Goal: Task Accomplishment & Management: Use online tool/utility

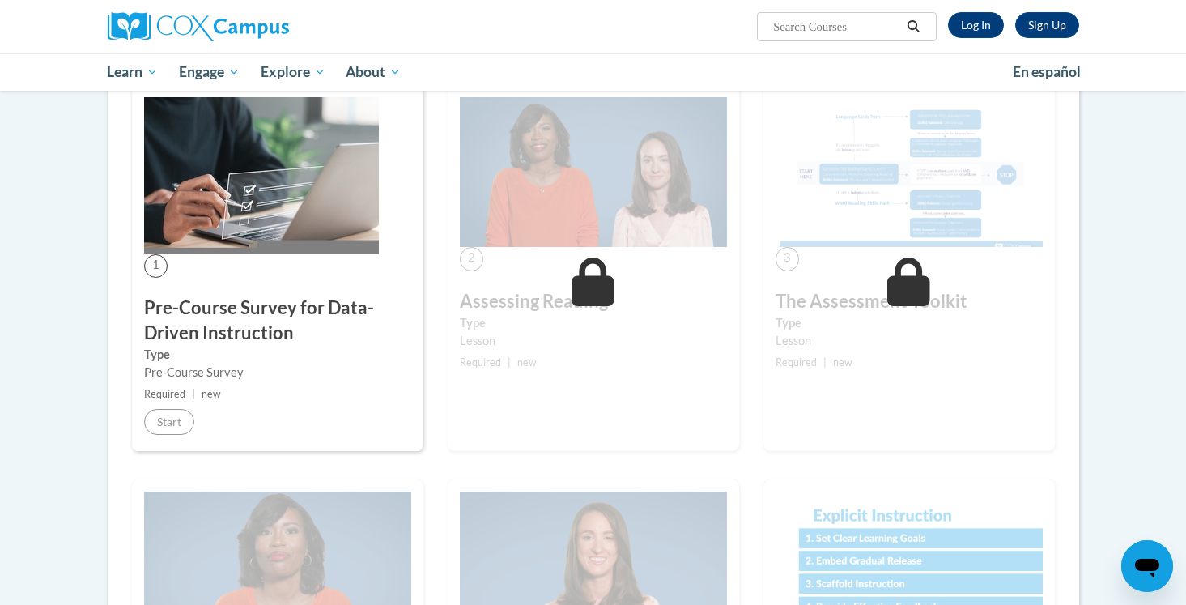
scroll to position [294, 0]
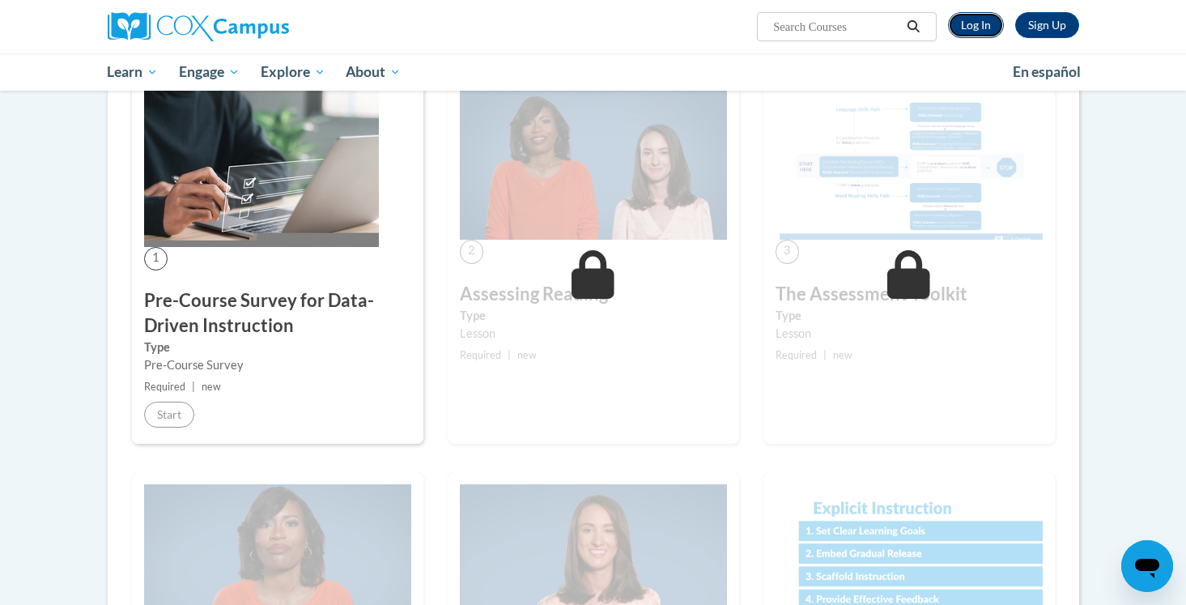
click at [977, 27] on link "Log In" at bounding box center [976, 25] width 56 height 26
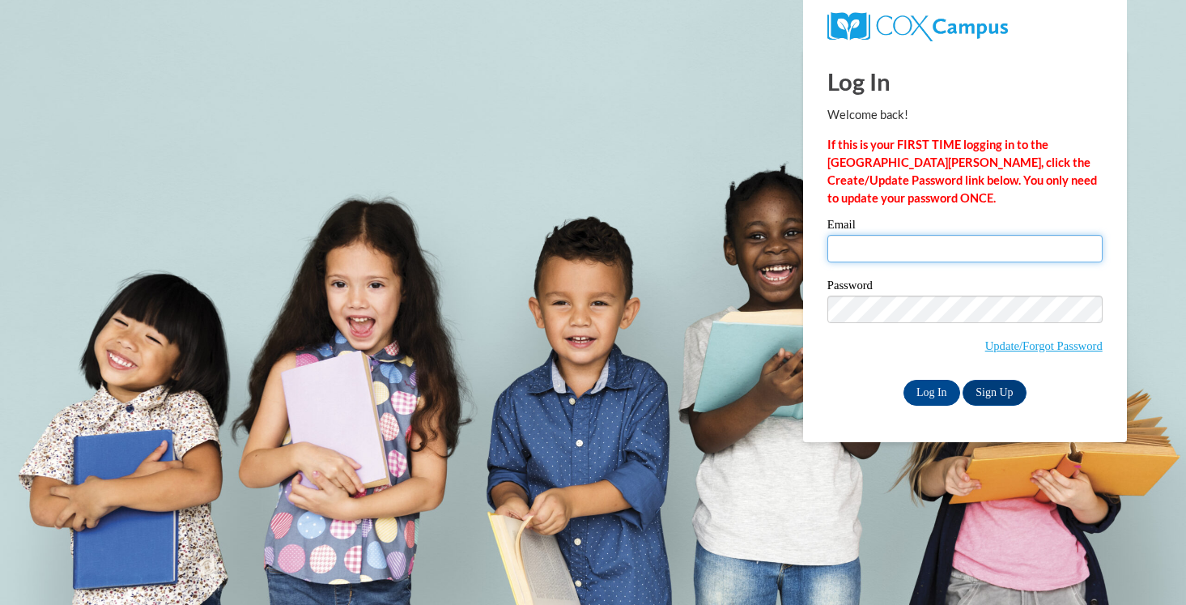
click at [916, 257] on input "Email" at bounding box center [965, 249] width 275 height 28
click at [658, 428] on body "This site uses cookies to help improve your learning experience. By continuing …" at bounding box center [593, 302] width 1186 height 605
click at [954, 101] on div "Log In Welcome back! If this is your FIRST TIME logging in to the NEW Cox Campu…" at bounding box center [965, 227] width 275 height 357
click at [943, 246] on input "Email" at bounding box center [965, 249] width 275 height 28
type input "kelsleal@hssdschools.org"
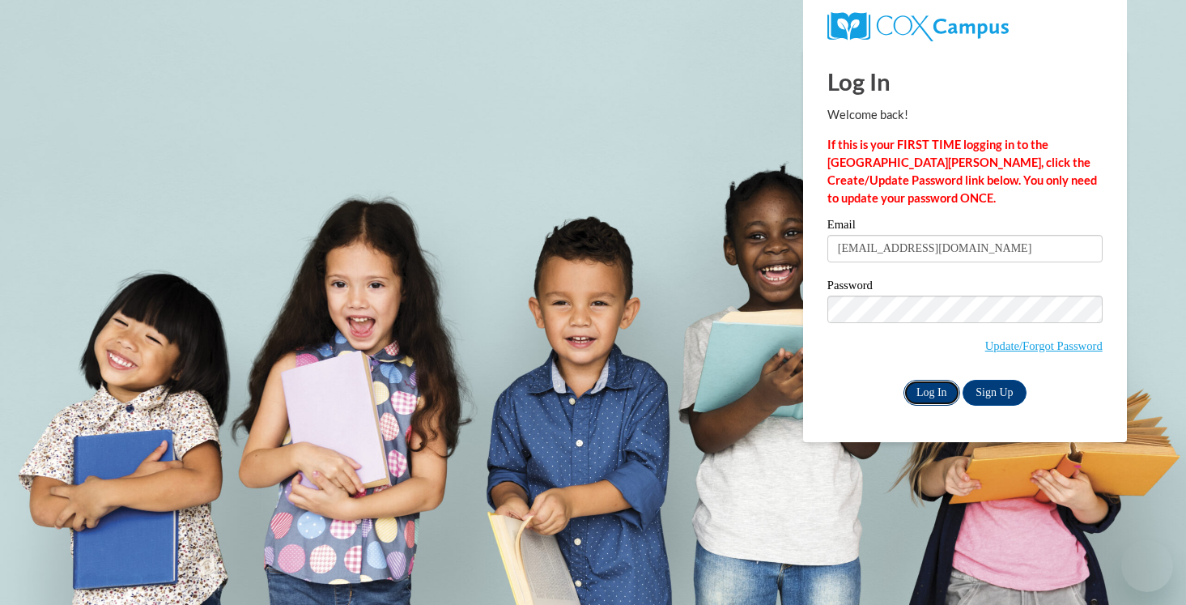
click at [931, 390] on input "Log In" at bounding box center [932, 393] width 57 height 26
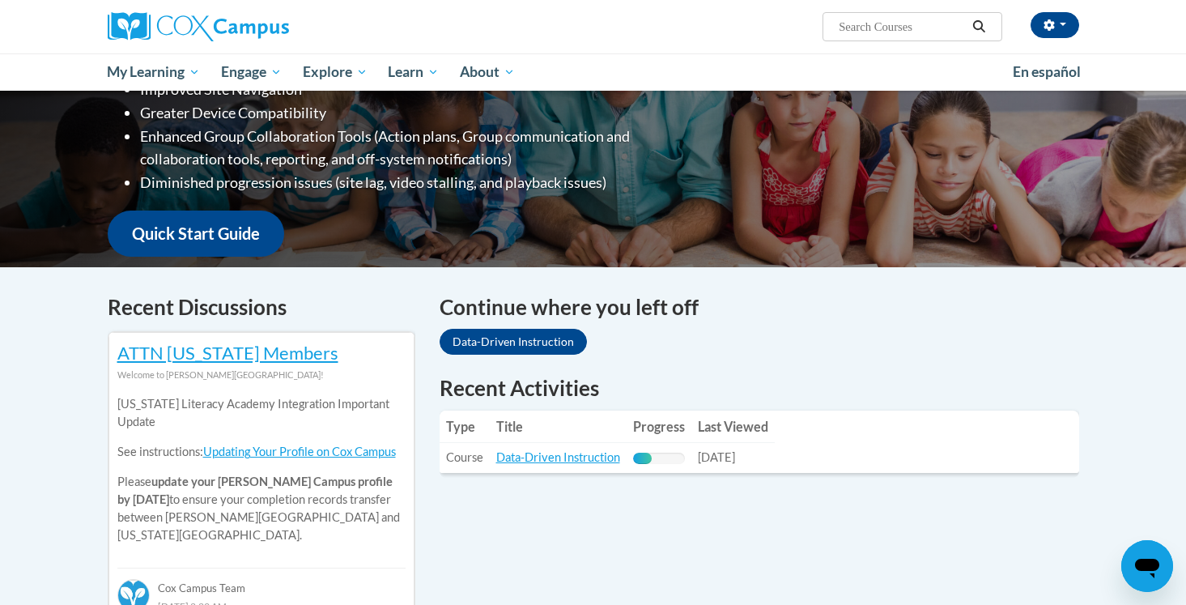
scroll to position [313, 0]
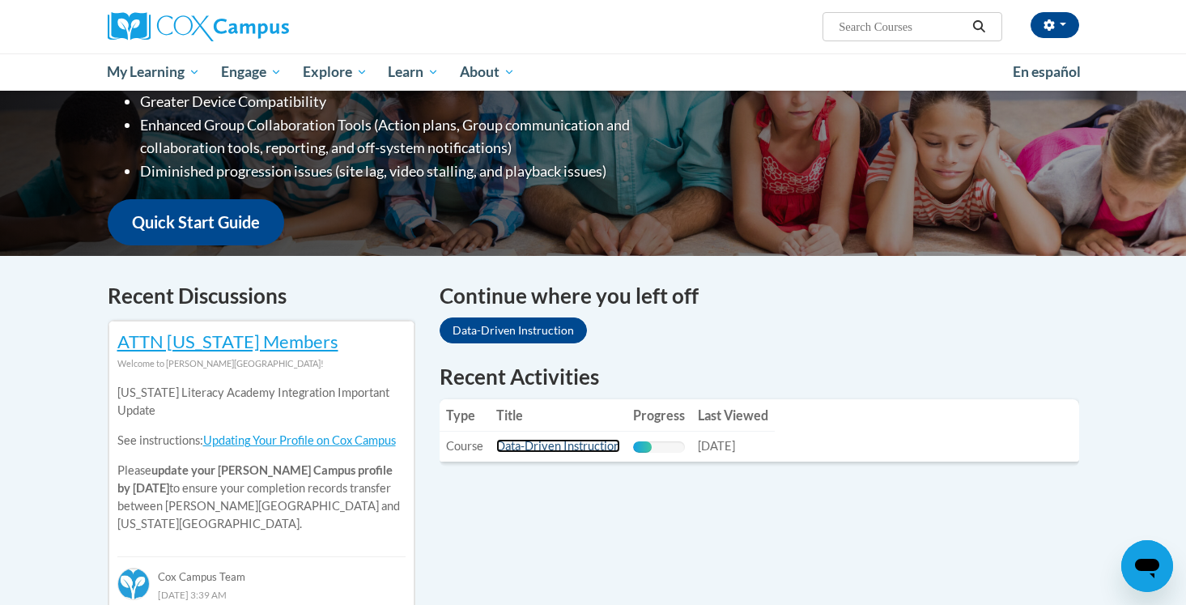
click at [579, 445] on link "Data-Driven Instruction" at bounding box center [558, 446] width 124 height 14
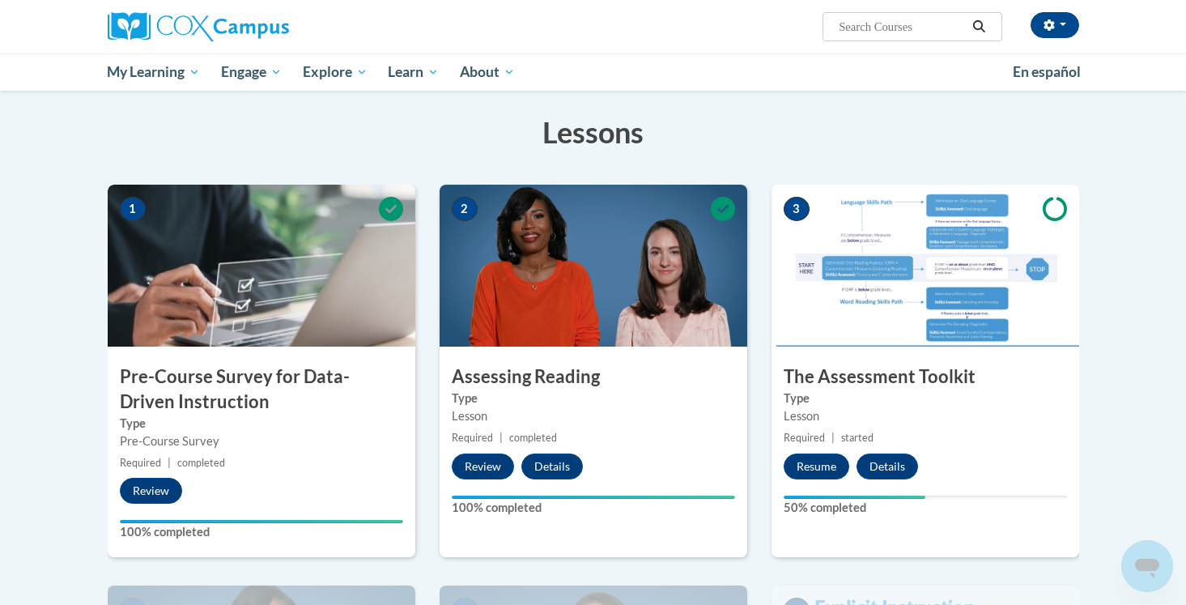
scroll to position [385, 0]
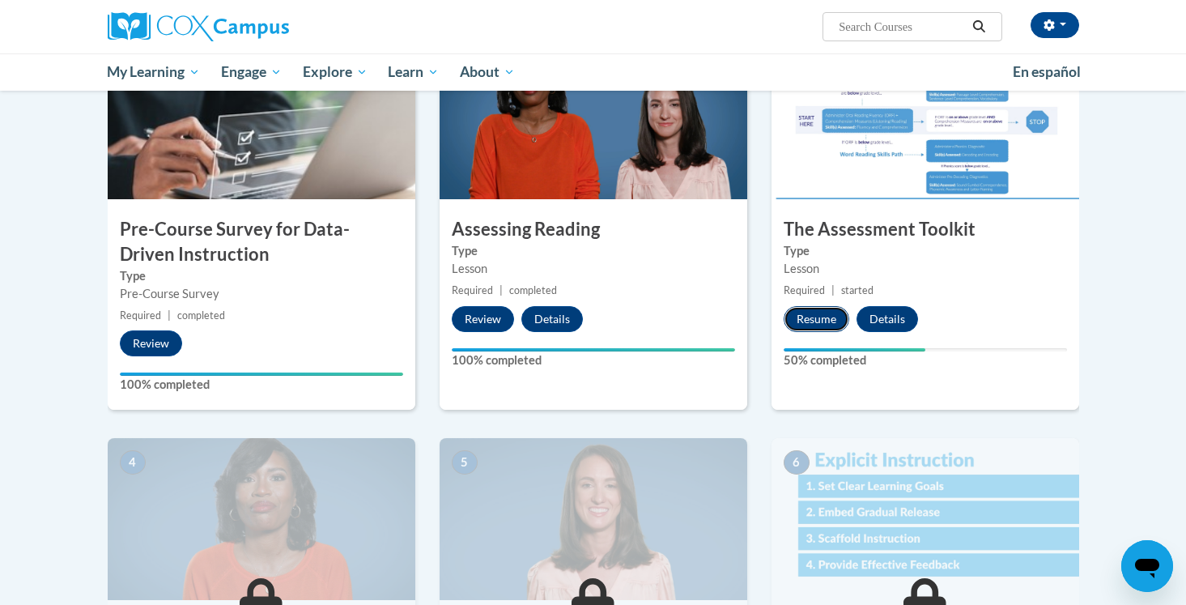
click at [809, 311] on button "Resume" at bounding box center [817, 319] width 66 height 26
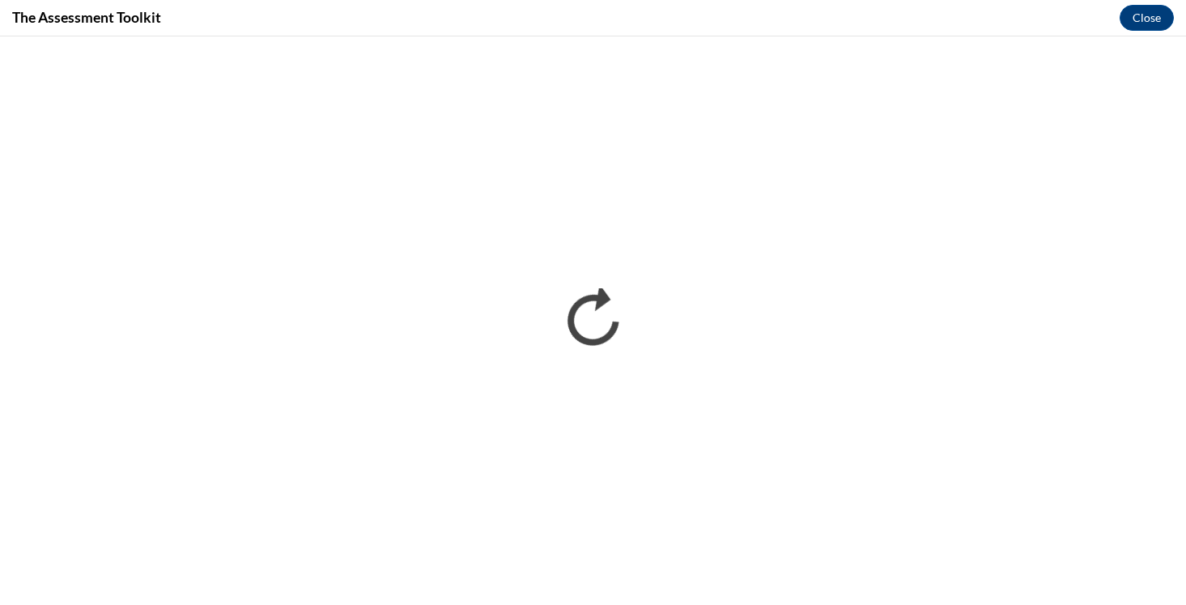
scroll to position [0, 0]
